Goal: Task Accomplishment & Management: Use online tool/utility

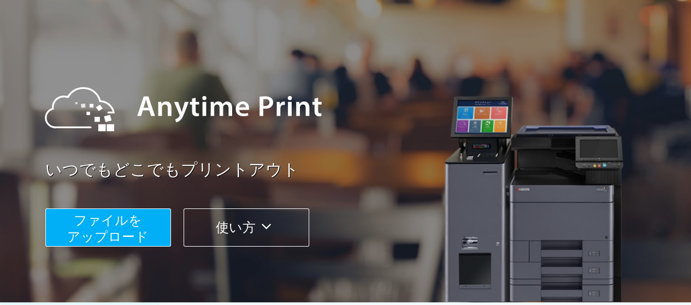
scroll to position [55, 0]
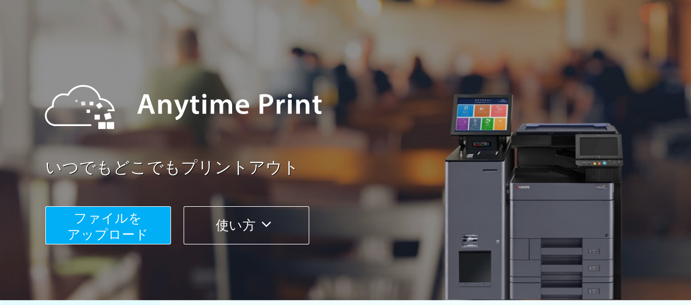
click at [120, 222] on span "ファイルを ​​アップロード" at bounding box center [107, 226] width 81 height 31
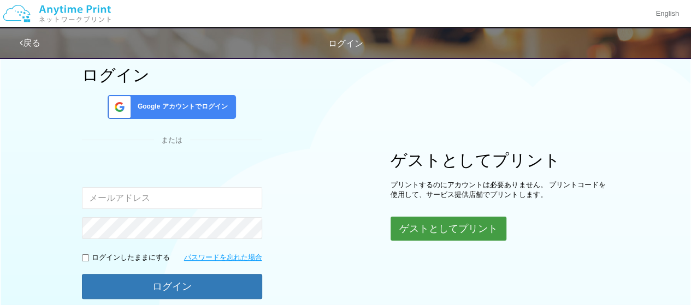
click at [430, 231] on button "ゲストとしてプリント" at bounding box center [449, 229] width 116 height 24
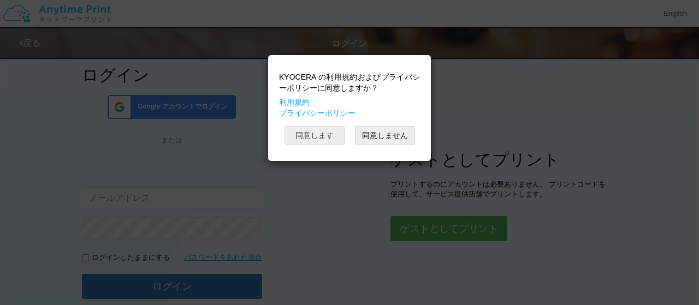
click at [306, 132] on button "同意します" at bounding box center [315, 135] width 60 height 19
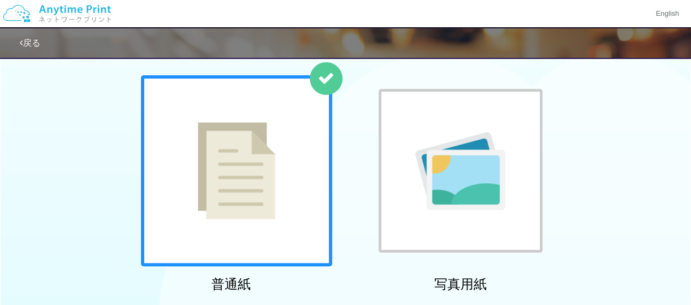
click at [306, 132] on div at bounding box center [236, 170] width 191 height 191
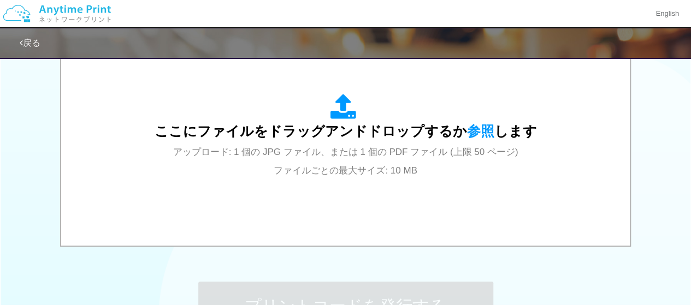
scroll to position [386, 0]
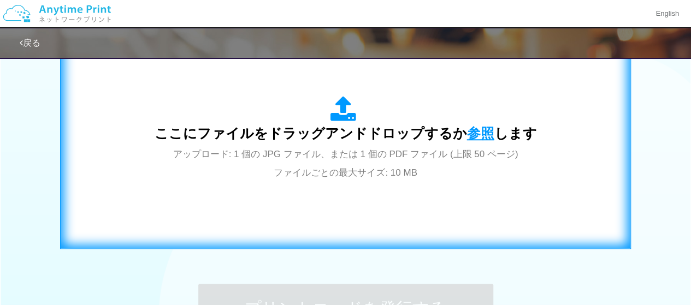
click at [476, 130] on span "参照" at bounding box center [480, 133] width 27 height 15
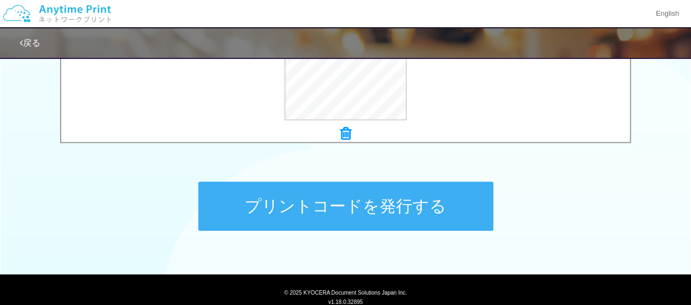
scroll to position [525, 0]
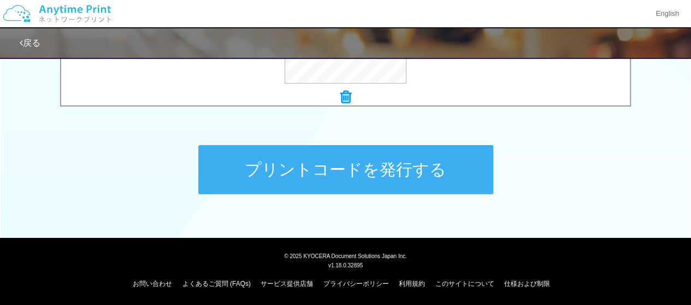
click at [432, 175] on button "プリントコードを発行する" at bounding box center [345, 169] width 295 height 49
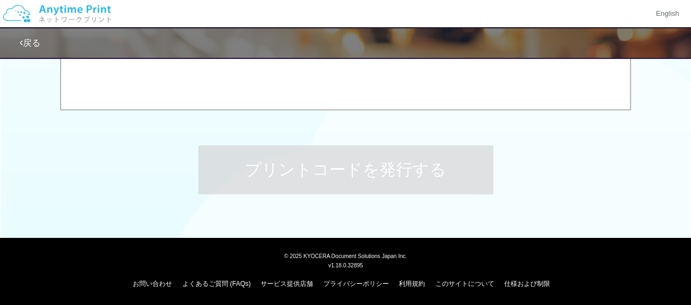
scroll to position [0, 0]
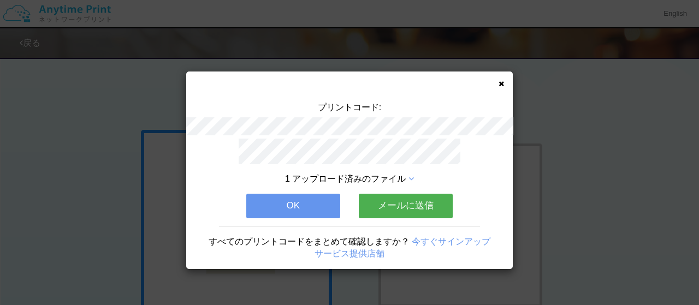
click at [323, 198] on button "OK" at bounding box center [293, 206] width 94 height 24
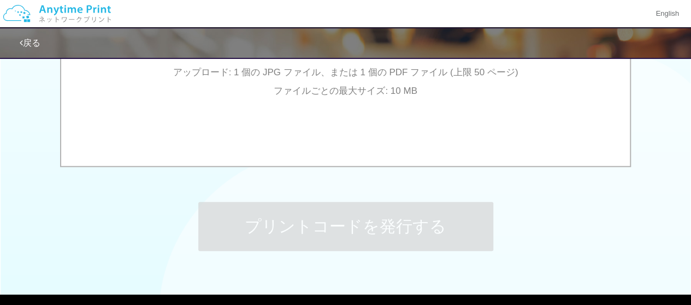
scroll to position [525, 0]
